Goal: Find specific page/section: Find specific page/section

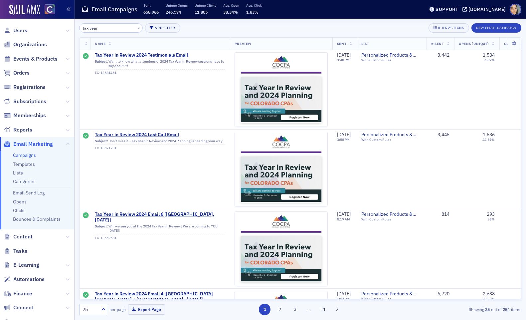
scroll to position [0, 5]
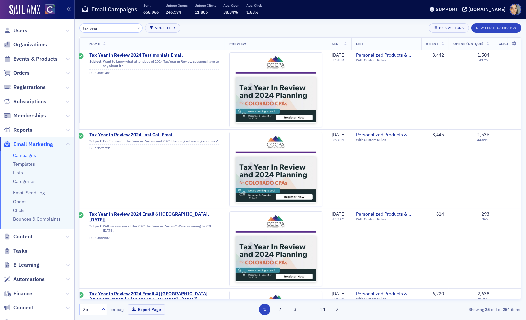
click at [111, 23] on div "tax year × Add Filter Bulk Actions New Email Campaign Name Preview Sent List # …" at bounding box center [300, 169] width 442 height 301
click at [111, 26] on input "tax year" at bounding box center [111, 27] width 64 height 9
click at [110, 26] on input "tax year" at bounding box center [111, 27] width 64 height 9
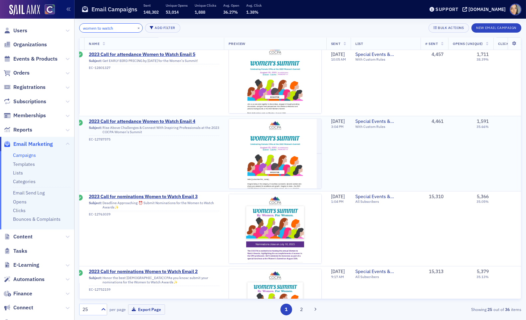
scroll to position [0, 6]
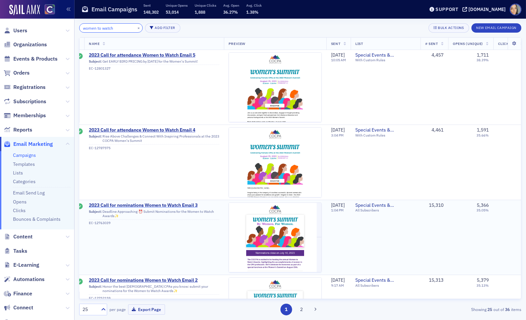
type input "women to watch"
click at [164, 203] on span "2023 Call for nominations Women to Watch Email 3" at bounding box center [154, 205] width 131 height 6
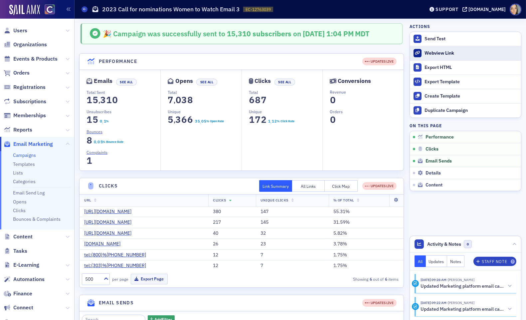
click at [425, 52] on div "Webview Link" at bounding box center [471, 53] width 93 height 6
click at [22, 155] on link "Campaigns" at bounding box center [24, 155] width 23 height 6
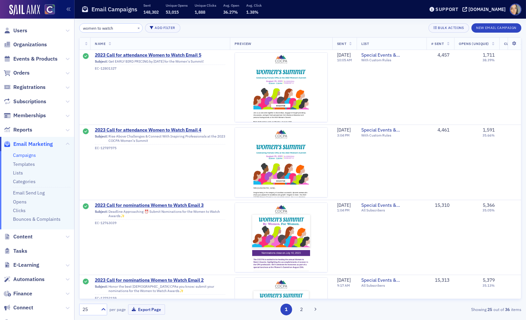
click at [104, 30] on input "women to watch" at bounding box center [111, 27] width 64 height 9
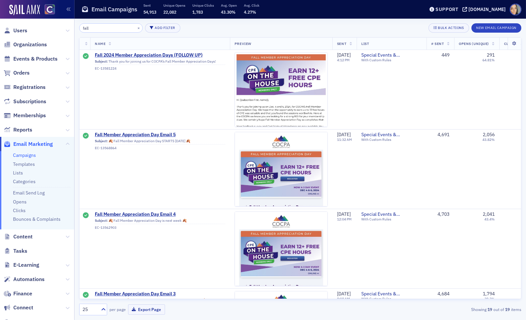
type input "fall"
